Goal: Information Seeking & Learning: Learn about a topic

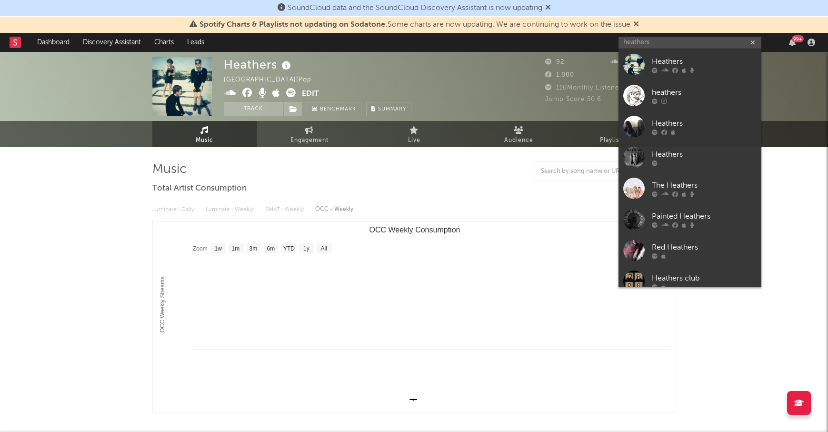
select select "1w"
click at [640, 43] on input "heathers" at bounding box center [689, 43] width 143 height 12
type input "t"
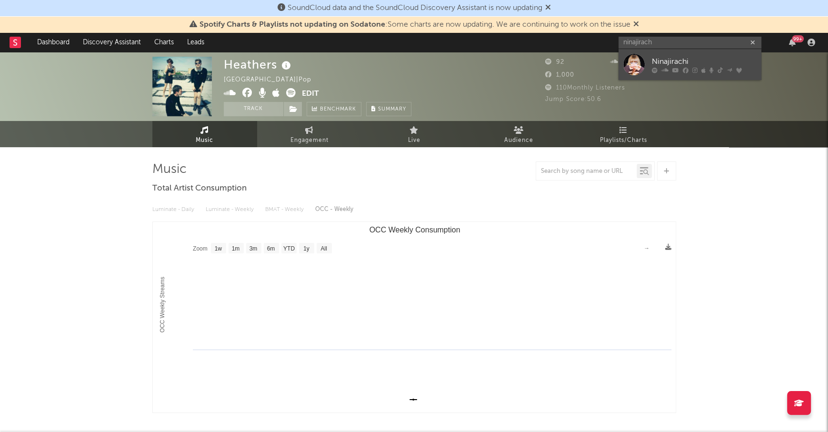
type input "ninajirach"
click at [709, 54] on link "Ninajirachi" at bounding box center [689, 64] width 143 height 31
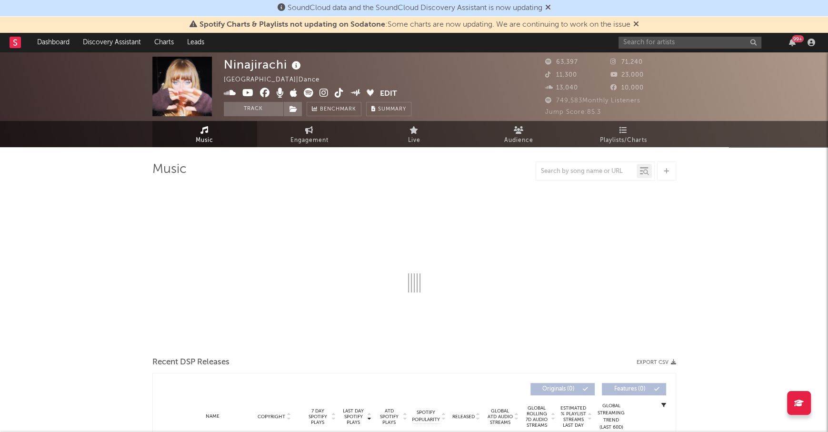
select select "6m"
